Goal: Task Accomplishment & Management: Use online tool/utility

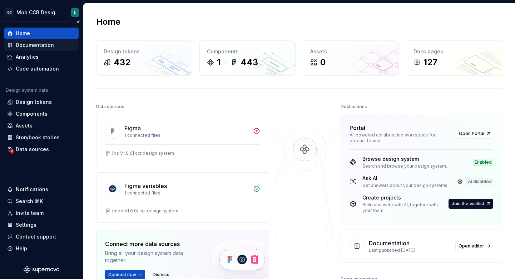
click at [31, 48] on div "Documentation" at bounding box center [35, 44] width 38 height 7
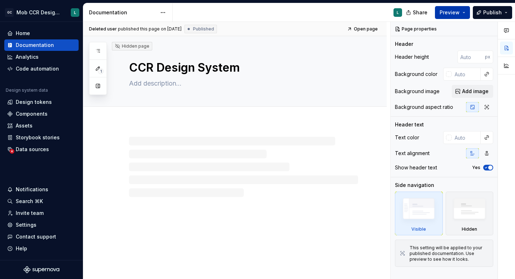
click at [451, 16] on span "Preview" at bounding box center [450, 12] width 20 height 7
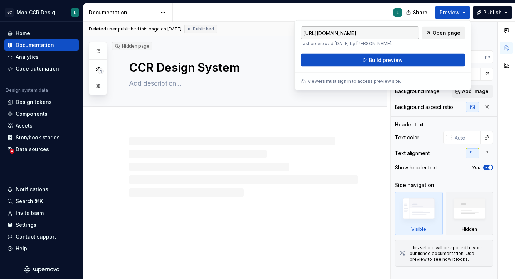
click at [439, 32] on span "Open page" at bounding box center [447, 32] width 28 height 7
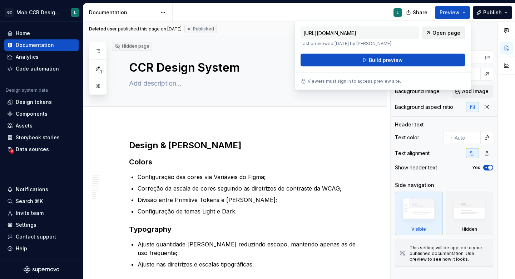
type textarea "*"
